Goal: Task Accomplishment & Management: Use online tool/utility

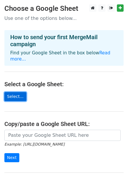
click at [8, 93] on link "Select..." at bounding box center [15, 96] width 22 height 9
click at [12, 102] on main "Choose a Google Sheet Use one of the options below... How to send your first Me…" at bounding box center [64, 98] width 128 height 189
click at [14, 97] on link "Select..." at bounding box center [15, 96] width 22 height 9
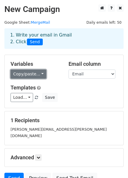
click at [30, 70] on link "Copy/paste..." at bounding box center [29, 74] width 36 height 9
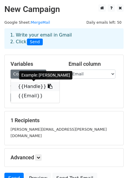
click at [48, 85] on icon at bounding box center [50, 86] width 5 height 5
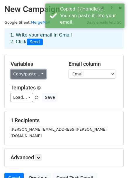
click at [19, 74] on link "Copy/paste..." at bounding box center [29, 74] width 36 height 9
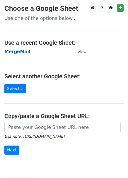
click at [25, 52] on strong "MergeMail" at bounding box center [17, 51] width 26 height 5
click at [22, 50] on strong "MergeMail" at bounding box center [17, 51] width 26 height 5
click at [66, 50] on td "MergeMail" at bounding box center [37, 51] width 67 height 7
click at [46, 44] on h4 "Use a recent Google Sheet:" at bounding box center [63, 42] width 119 height 7
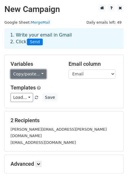
click at [34, 73] on link "Copy/paste..." at bounding box center [29, 74] width 36 height 9
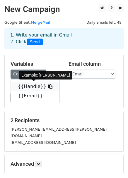
click at [30, 86] on link "{{Handle}}" at bounding box center [35, 86] width 48 height 9
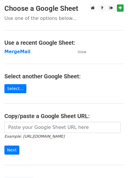
click at [41, 44] on h4 "Use a recent Google Sheet:" at bounding box center [63, 42] width 119 height 7
click at [33, 44] on h4 "Use a recent Google Sheet:" at bounding box center [63, 42] width 119 height 7
click at [20, 52] on strong "MergeMail" at bounding box center [17, 51] width 26 height 5
click at [20, 50] on strong "MergeMail" at bounding box center [17, 51] width 26 height 5
click at [47, 42] on h4 "Use a recent Google Sheet:" at bounding box center [63, 42] width 119 height 7
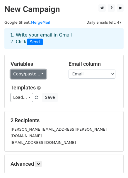
click at [43, 74] on link "Copy/paste..." at bounding box center [29, 74] width 36 height 9
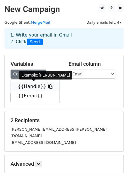
click at [30, 85] on link "{{Handle}}" at bounding box center [35, 86] width 48 height 9
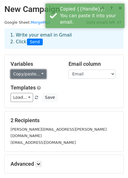
click at [41, 74] on link "Copy/paste..." at bounding box center [29, 74] width 36 height 9
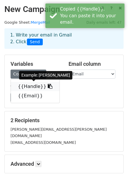
click at [48, 84] on icon at bounding box center [50, 86] width 5 height 5
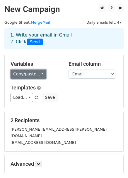
click at [41, 74] on link "Copy/paste..." at bounding box center [29, 74] width 36 height 9
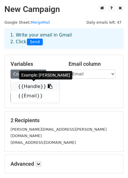
click at [40, 85] on link "{{Handle}}" at bounding box center [35, 86] width 48 height 9
